Goal: Task Accomplishment & Management: Manage account settings

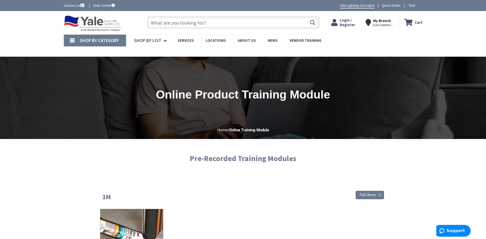
click at [382, 23] on span "[GEOGRAPHIC_DATA], [GEOGRAPHIC_DATA]" at bounding box center [384, 25] width 22 height 4
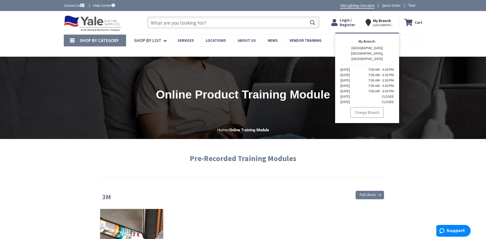
click at [363, 107] on link "Change Branch" at bounding box center [367, 112] width 33 height 11
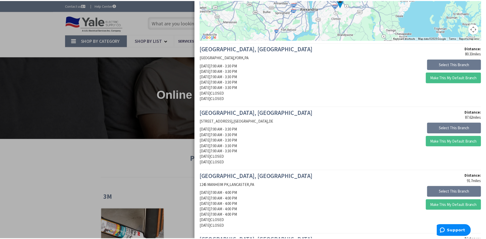
scroll to position [103, 0]
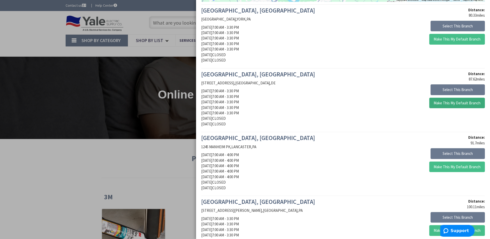
click at [457, 103] on button "Make This My Default Branch" at bounding box center [457, 103] width 56 height 11
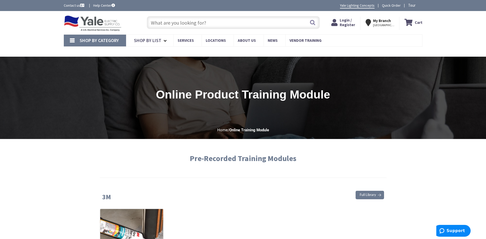
click at [350, 22] on span "Login / Register" at bounding box center [347, 22] width 15 height 9
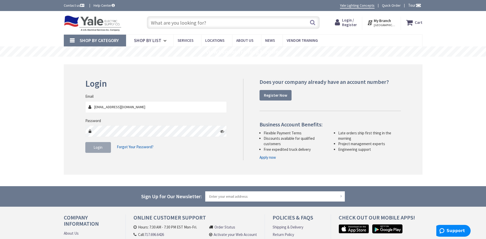
type input "kadams@pacede.com"
click at [136, 146] on span "Forgot Your Password?" at bounding box center [135, 146] width 37 height 5
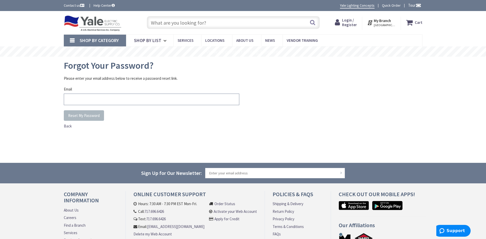
click at [94, 98] on input "Email" at bounding box center [152, 100] width 176 height 12
type input "kadams@pacede.com"
click at [87, 114] on span "Reset My Password" at bounding box center [84, 115] width 32 height 5
